Goal: Task Accomplishment & Management: Complete application form

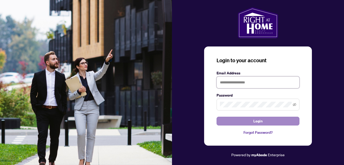
type input "**********"
click at [258, 123] on span "Login" at bounding box center [257, 121] width 9 height 8
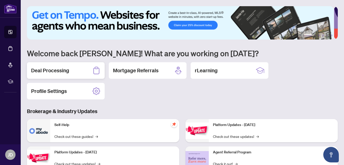
click at [81, 72] on div "Deal Processing" at bounding box center [66, 70] width 78 height 17
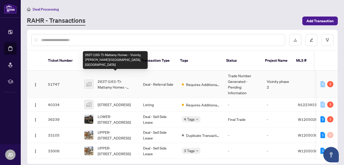
click at [113, 79] on span "2637 (163-7)-Mattamy Homes - Vicinity, [PERSON_NAME][GEOGRAPHIC_DATA], [GEOGRAP…" at bounding box center [116, 84] width 37 height 11
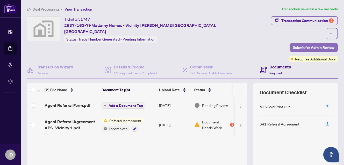
click at [300, 44] on span "Submit for Admin Review" at bounding box center [313, 48] width 41 height 8
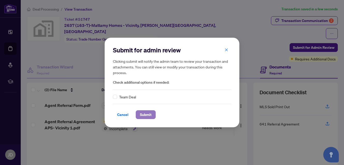
click at [144, 116] on span "Submit" at bounding box center [146, 115] width 12 height 8
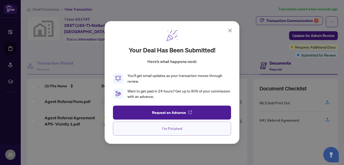
click at [170, 129] on span "I'm Finished" at bounding box center [172, 129] width 20 height 8
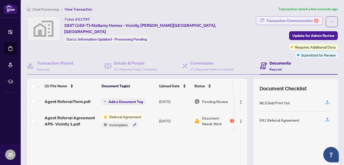
click at [294, 20] on div "Transaction Communication 2" at bounding box center [292, 21] width 52 height 8
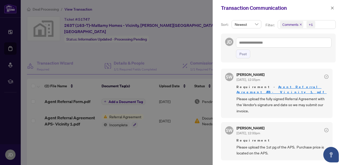
click at [168, 147] on div at bounding box center [172, 82] width 344 height 165
click at [331, 9] on icon "close" at bounding box center [332, 7] width 3 height 3
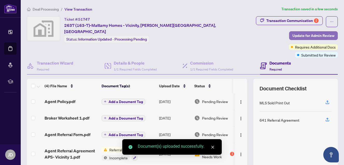
click at [305, 36] on span "Update for Admin Review" at bounding box center [313, 36] width 42 height 8
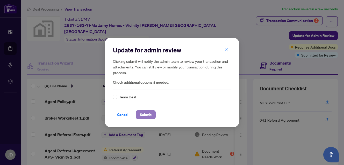
click at [146, 113] on span "Submit" at bounding box center [146, 115] width 12 height 8
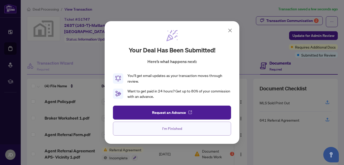
click at [166, 128] on span "I'm Finished" at bounding box center [172, 129] width 20 height 8
